Goal: Information Seeking & Learning: Check status

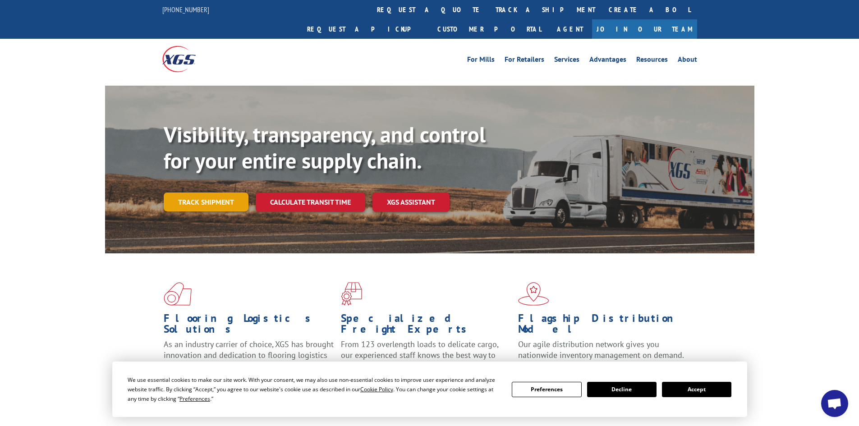
click at [226, 193] on link "Track shipment" at bounding box center [206, 202] width 85 height 19
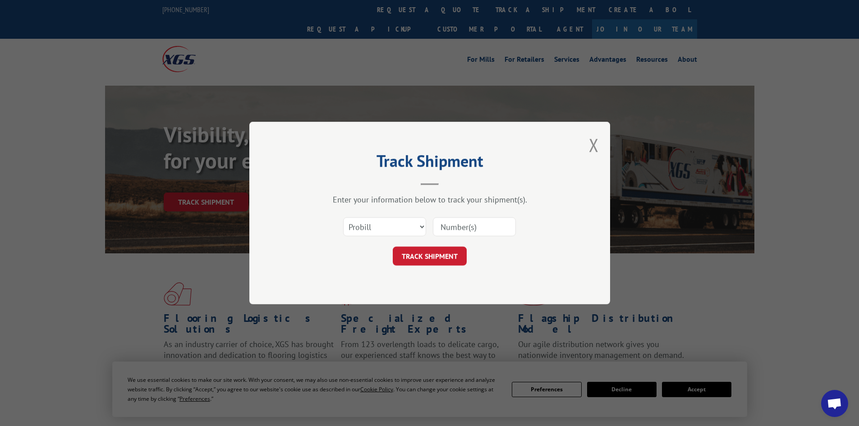
click at [486, 230] on input at bounding box center [474, 226] width 83 height 19
paste input "CP-029399.A"
click at [454, 252] on button "TRACK SHIPMENT" at bounding box center [430, 256] width 74 height 19
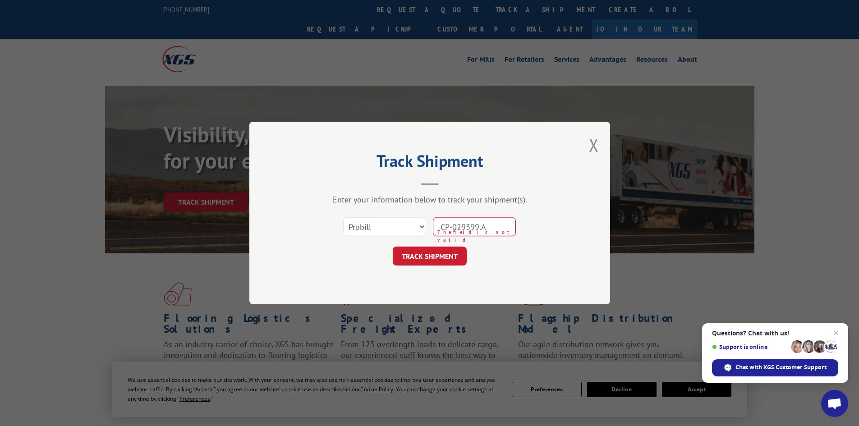
click at [460, 227] on input "CP-029399.A" at bounding box center [474, 226] width 83 height 19
type input "CP-029399.A"
click at [463, 252] on button "TRACK SHIPMENT" at bounding box center [430, 256] width 74 height 19
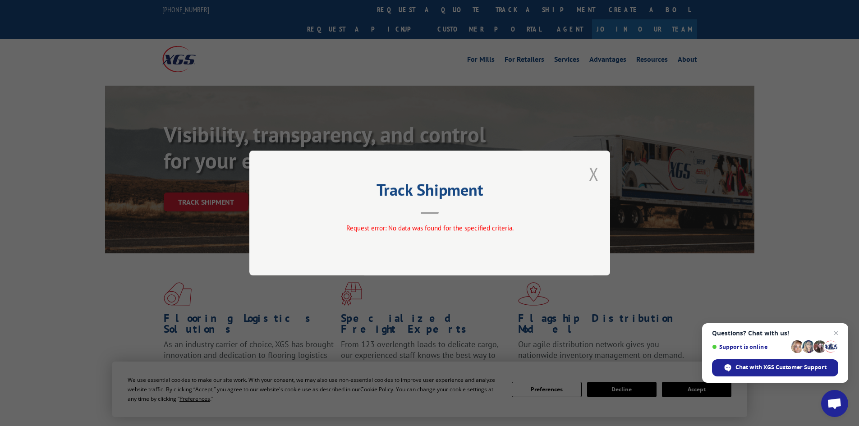
click at [595, 171] on button "Close modal" at bounding box center [594, 174] width 10 height 24
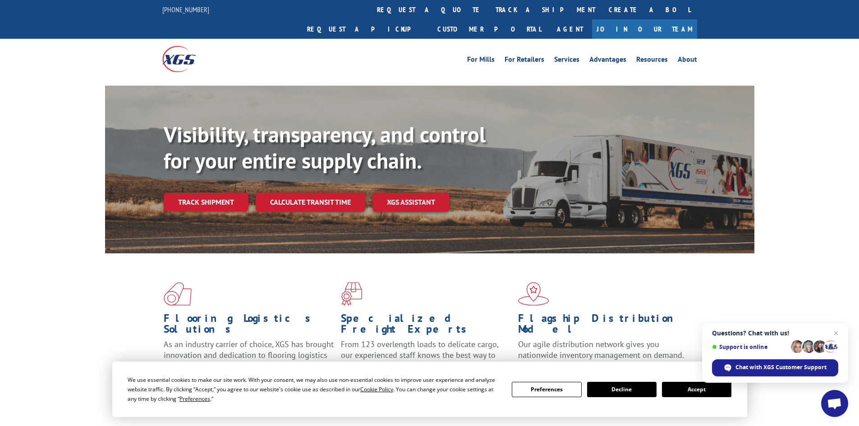
click at [178, 193] on link "Track shipment" at bounding box center [206, 202] width 85 height 19
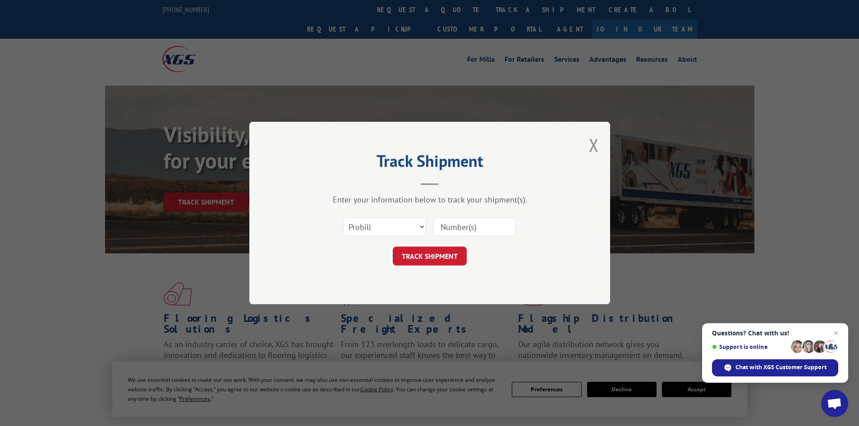
click at [463, 230] on input at bounding box center [474, 226] width 83 height 19
click at [375, 232] on select "Select category... Probill BOL PO" at bounding box center [384, 226] width 83 height 19
select select "bol"
click at [343, 217] on select "Select category... Probill BOL PO" at bounding box center [384, 226] width 83 height 19
click at [450, 236] on span "This field is required" at bounding box center [477, 236] width 78 height 15
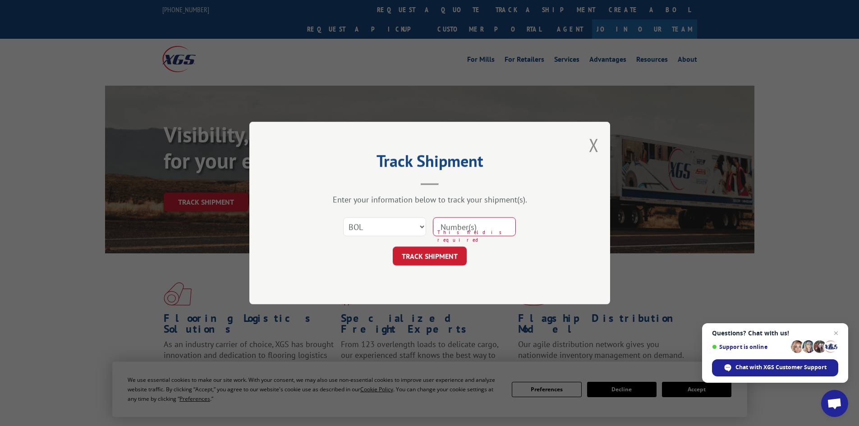
click at [451, 230] on input at bounding box center [474, 226] width 83 height 19
paste input "CP-029399.A"
click at [459, 226] on input "CP-029399.A" at bounding box center [474, 226] width 83 height 19
type input "CP-029399.A"
click button "TRACK SHIPMENT" at bounding box center [430, 256] width 74 height 19
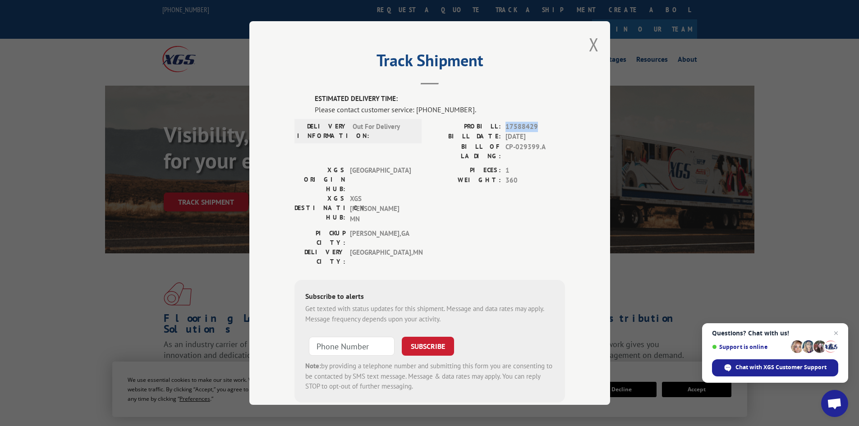
drag, startPoint x: 502, startPoint y: 126, endPoint x: 536, endPoint y: 127, distance: 34.3
click at [536, 127] on span "17588429" at bounding box center [536, 127] width 60 height 10
copy span "17588429"
click at [556, 128] on span "17588429" at bounding box center [536, 127] width 60 height 10
click at [590, 39] on button "Close modal" at bounding box center [594, 44] width 10 height 24
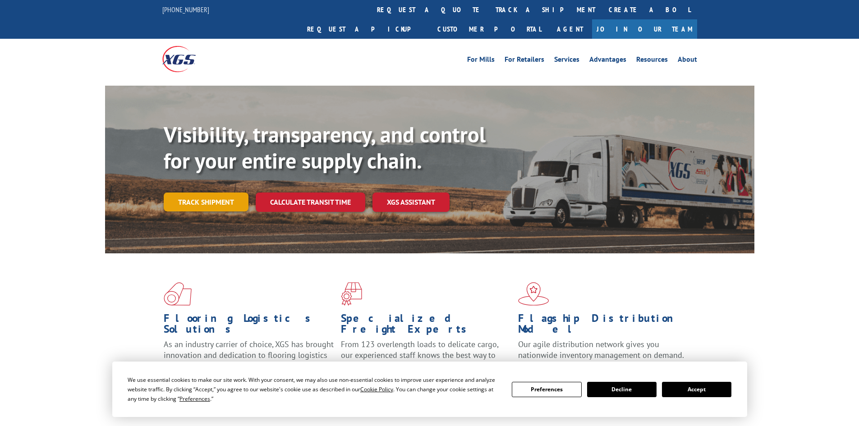
click at [224, 193] on link "Track shipment" at bounding box center [206, 202] width 85 height 19
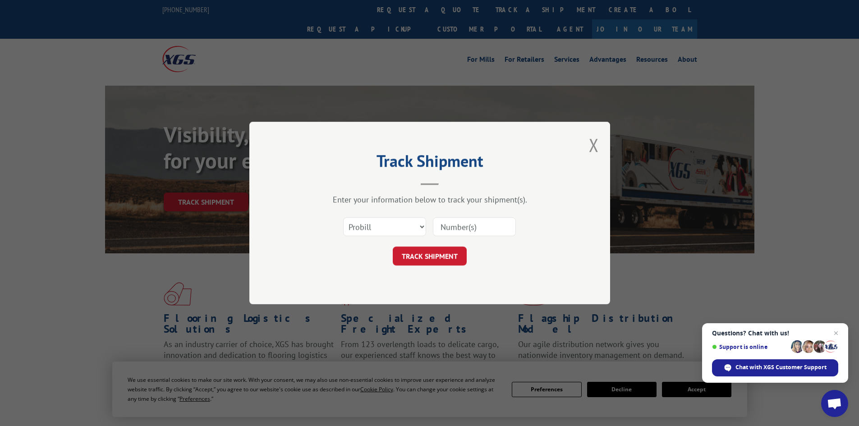
click at [462, 228] on input at bounding box center [474, 226] width 83 height 19
paste input "17588429"
type input "17588429"
click at [451, 252] on button "TRACK SHIPMENT" at bounding box center [430, 256] width 74 height 19
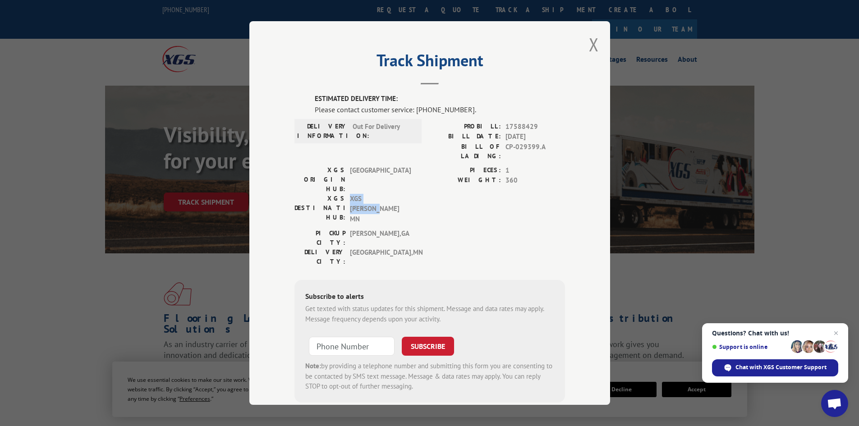
drag, startPoint x: 348, startPoint y: 173, endPoint x: 397, endPoint y: 177, distance: 49.3
click at [398, 194] on span "XGS EAGAN MN" at bounding box center [380, 209] width 61 height 31
copy span "XGS EAGAN MN"
click at [591, 46] on button "Close modal" at bounding box center [594, 44] width 10 height 24
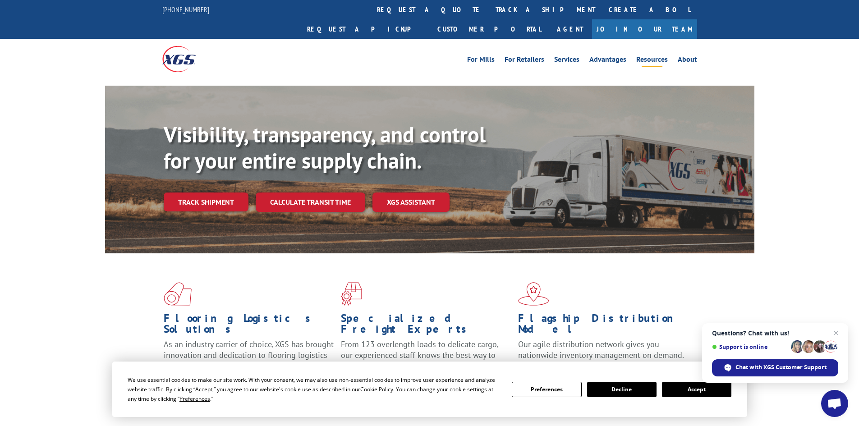
click at [648, 56] on link "Resources" at bounding box center [652, 61] width 32 height 10
click at [199, 193] on link "Track shipment" at bounding box center [206, 202] width 85 height 19
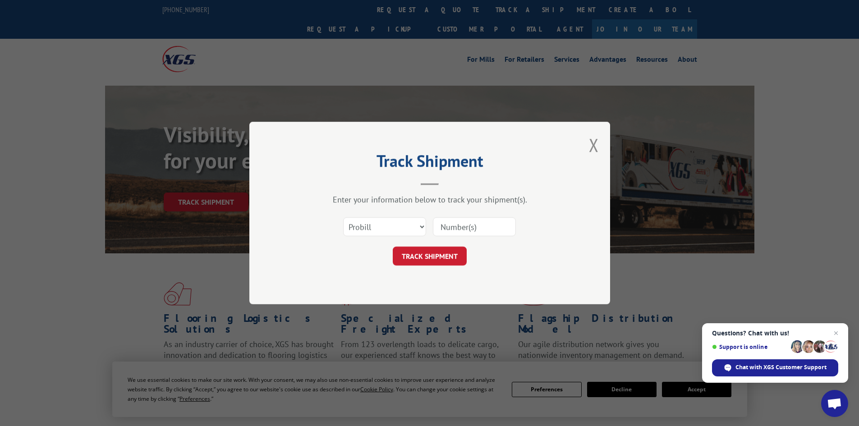
click at [497, 226] on input at bounding box center [474, 226] width 83 height 19
paste input "XGS EAGAN MN"
type input "XGS EAGAN MN"
click at [451, 250] on button "TRACK SHIPMENT" at bounding box center [430, 256] width 74 height 19
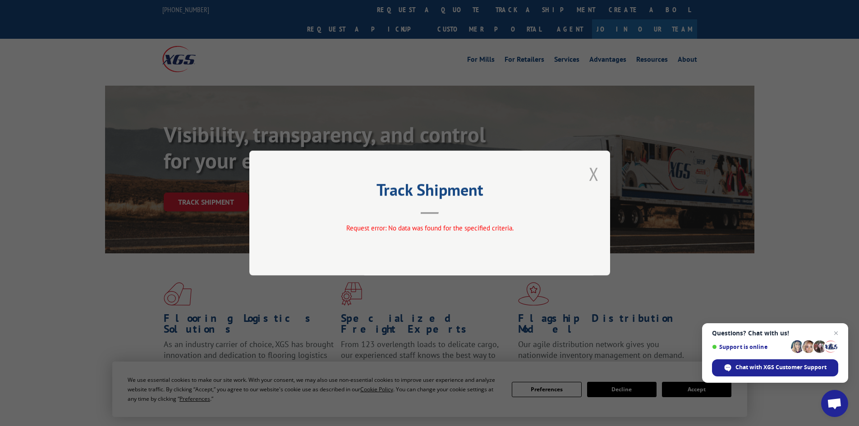
click at [596, 173] on button "Close modal" at bounding box center [594, 174] width 10 height 24
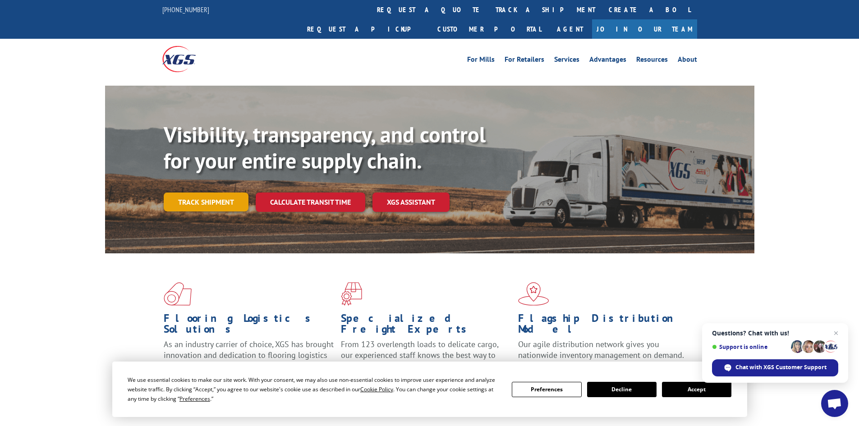
click at [212, 193] on link "Track shipment" at bounding box center [206, 202] width 85 height 19
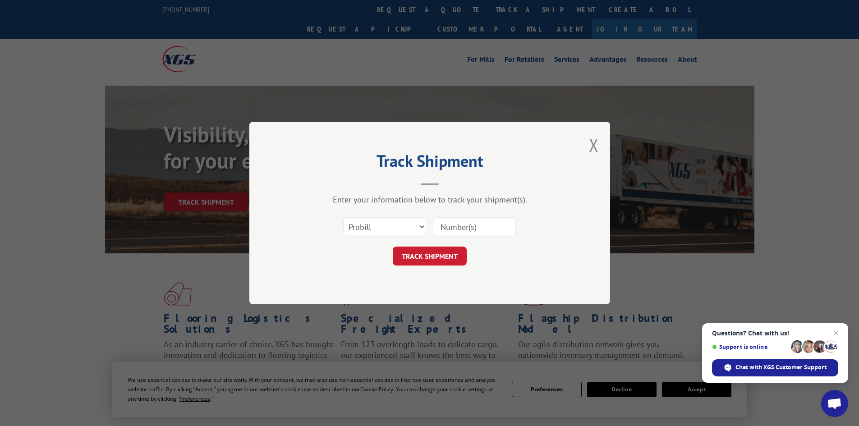
click at [460, 228] on input at bounding box center [474, 226] width 83 height 19
paste input "17588429"
type input "17588429"
click button "TRACK SHIPMENT" at bounding box center [430, 256] width 74 height 19
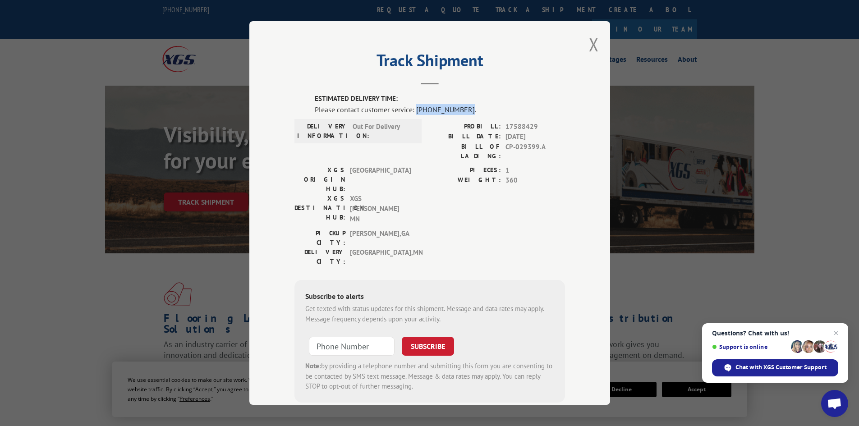
drag, startPoint x: 413, startPoint y: 110, endPoint x: 460, endPoint y: 111, distance: 47.4
click at [460, 111] on div "Please contact customer service: (844) 947-7447." at bounding box center [440, 109] width 250 height 11
copy div "[PHONE_NUMBER]"
click at [470, 120] on div "ESTIMATED DELIVERY TIME: Please contact customer service: (844) 947-7447. DELIV…" at bounding box center [430, 248] width 271 height 309
click at [524, 126] on span "17588429" at bounding box center [536, 127] width 60 height 10
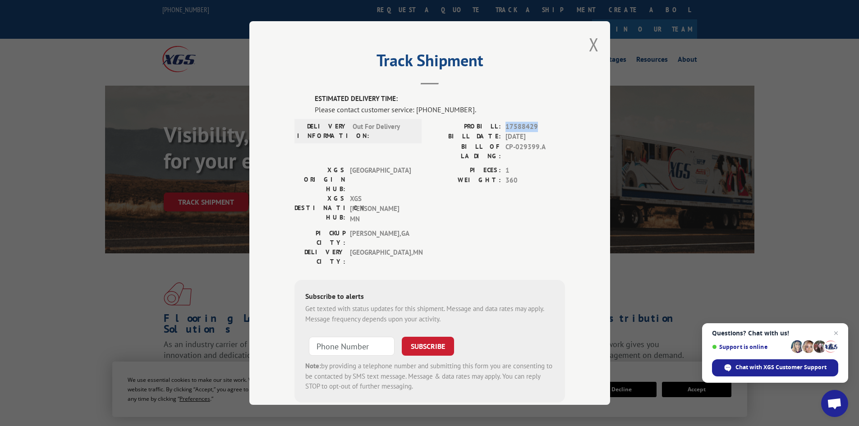
click at [524, 126] on span "17588429" at bounding box center [536, 127] width 60 height 10
copy span "17588429"
click at [591, 41] on button "Close modal" at bounding box center [594, 44] width 10 height 24
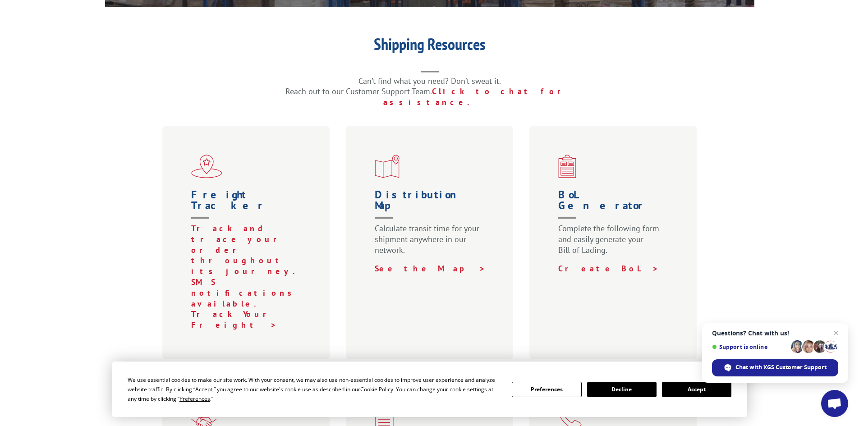
scroll to position [226, 0]
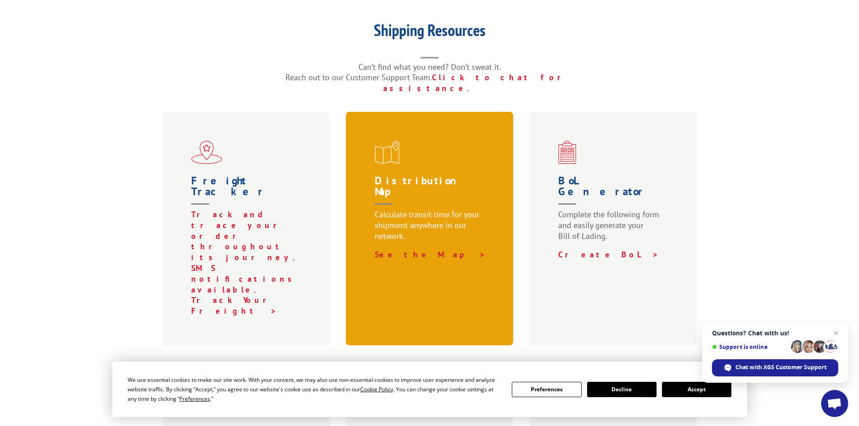
click at [414, 175] on h1 "Distribution Map" at bounding box center [432, 192] width 114 height 34
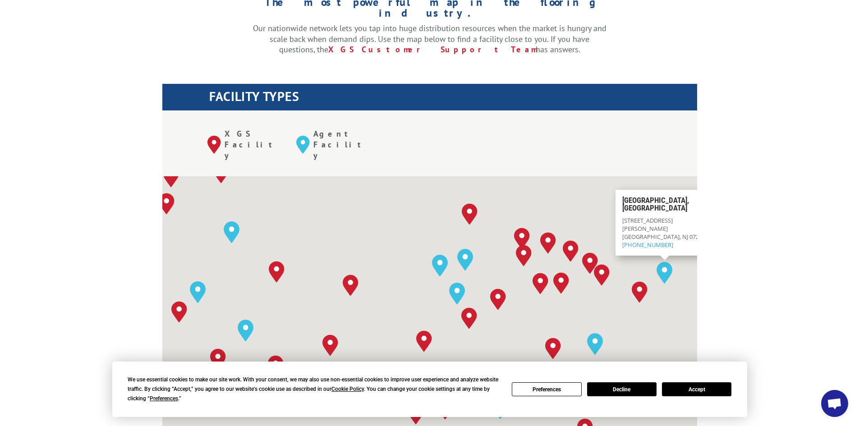
scroll to position [316, 0]
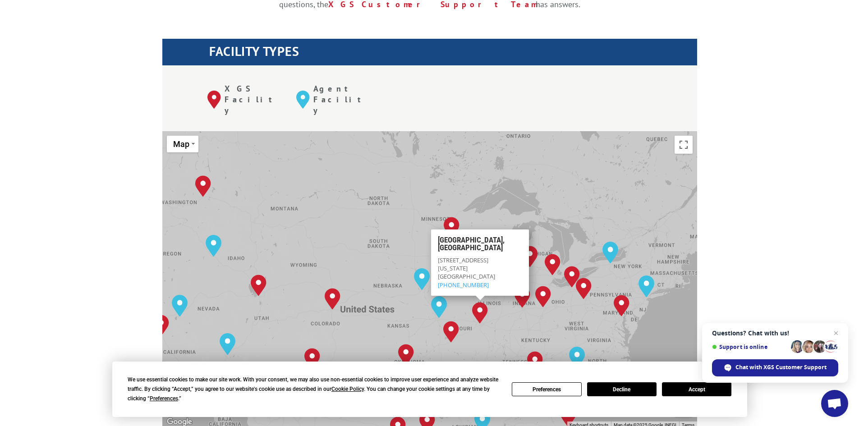
drag, startPoint x: 497, startPoint y: 146, endPoint x: 489, endPoint y: 179, distance: 33.5
click at [495, 177] on div "[GEOGRAPHIC_DATA], [GEOGRAPHIC_DATA] [GEOGRAPHIC_DATA], [GEOGRAPHIC_DATA] [GEOG…" at bounding box center [429, 279] width 535 height 297
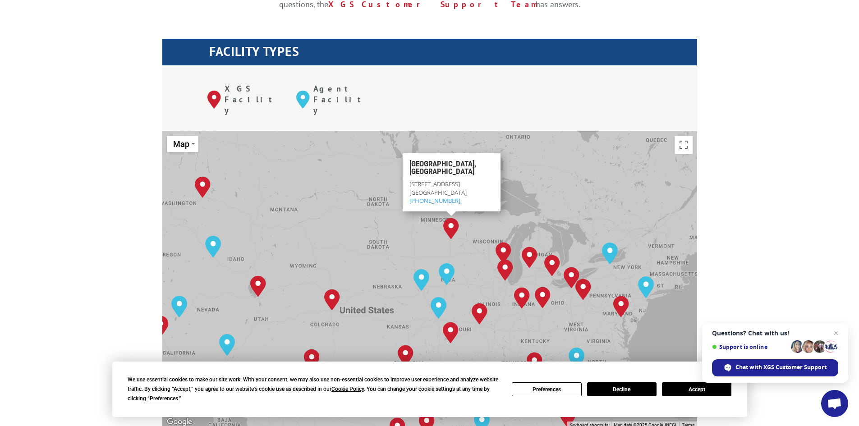
click at [453, 218] on img "Minneapolis, MN" at bounding box center [451, 229] width 16 height 22
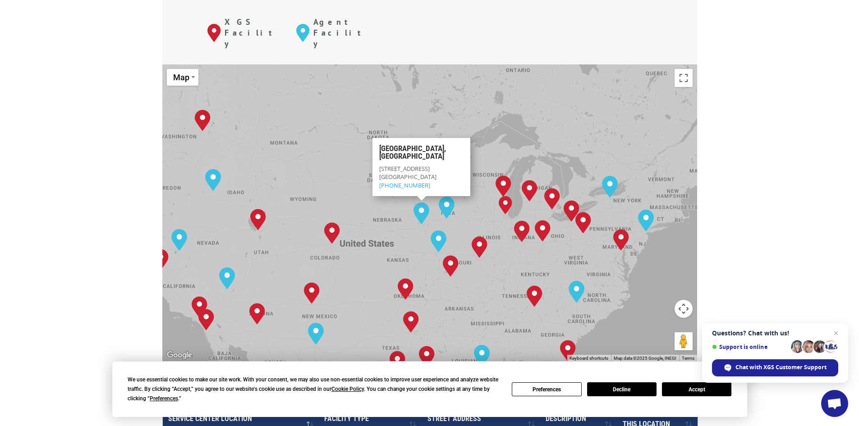
scroll to position [406, 0]
